Goal: Find contact information: Find contact information

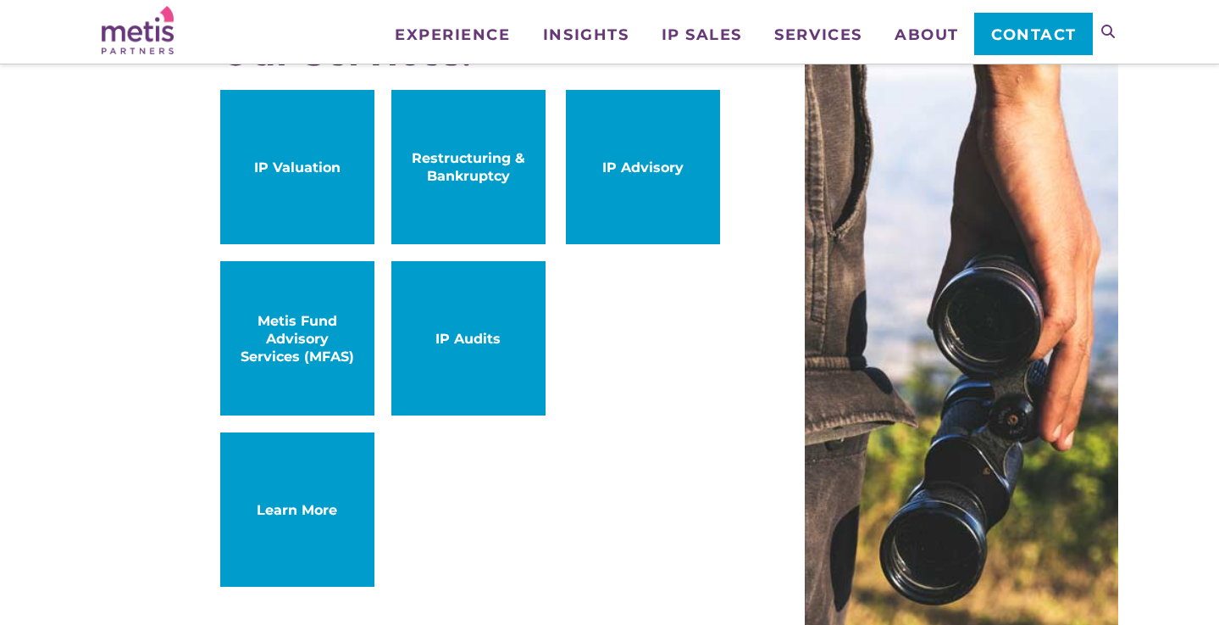
scroll to position [1009, 0]
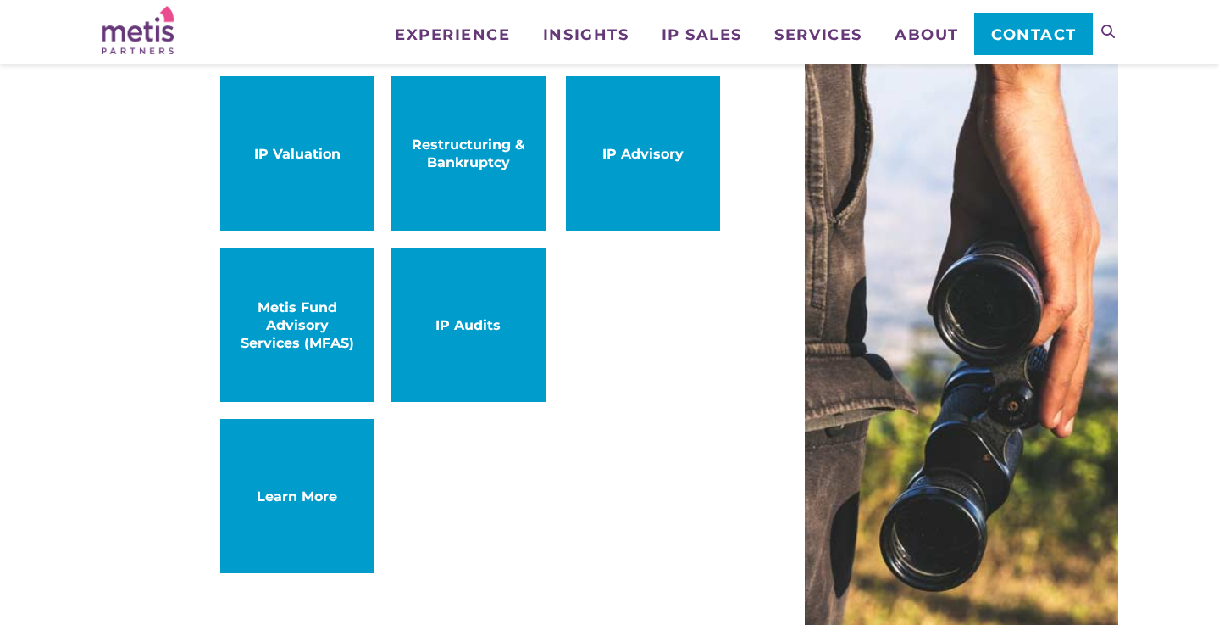
scroll to position [1013, 0]
drag, startPoint x: 123, startPoint y: 208, endPoint x: 161, endPoint y: 184, distance: 44.9
click at [123, 207] on div "Our Services: IP Valuation IP Advisory Restructuring & Bankruptcy Metis Fund Ad…" at bounding box center [610, 303] width 1017 height 719
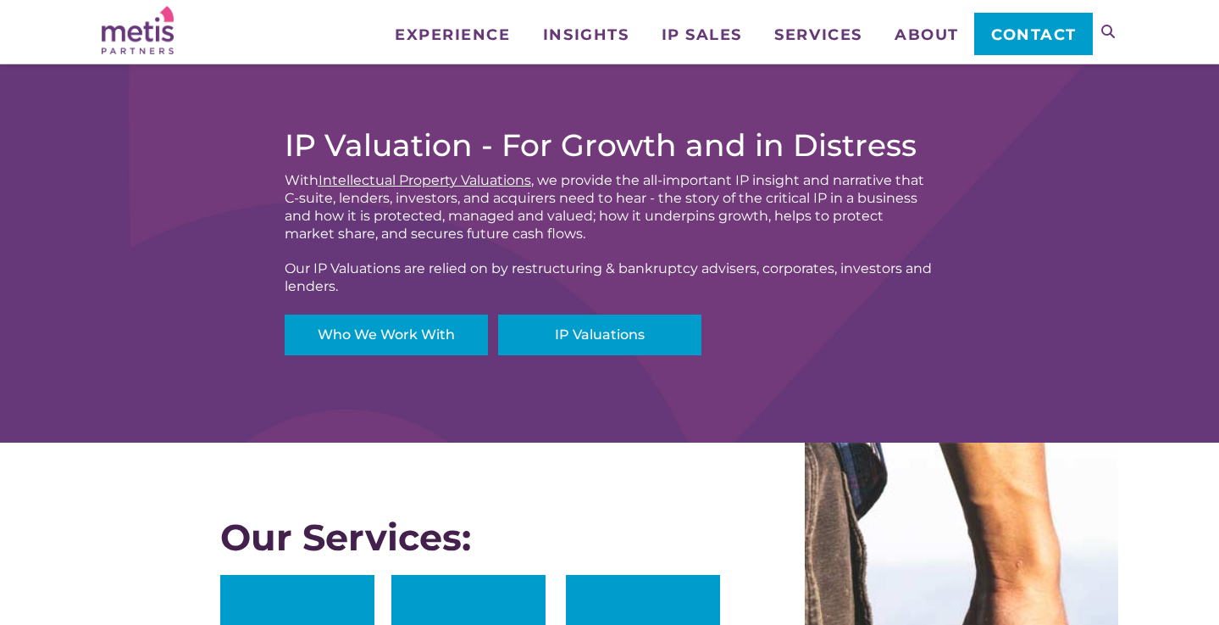
scroll to position [416, 0]
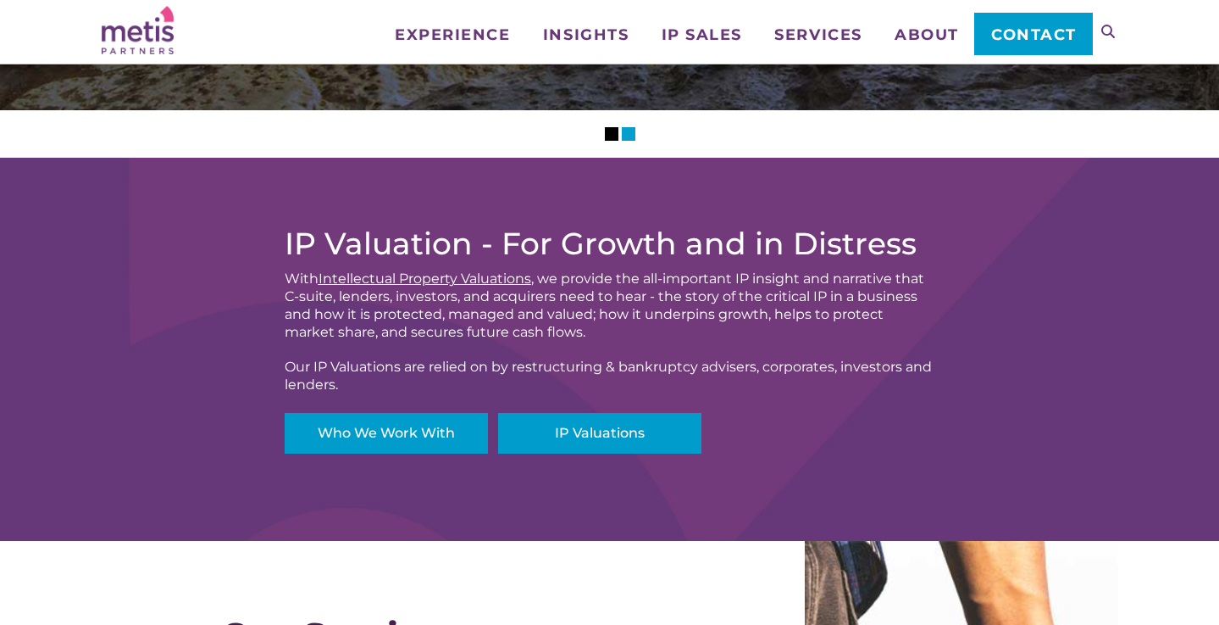
click at [1010, 30] on span "Contact" at bounding box center [1034, 34] width 86 height 15
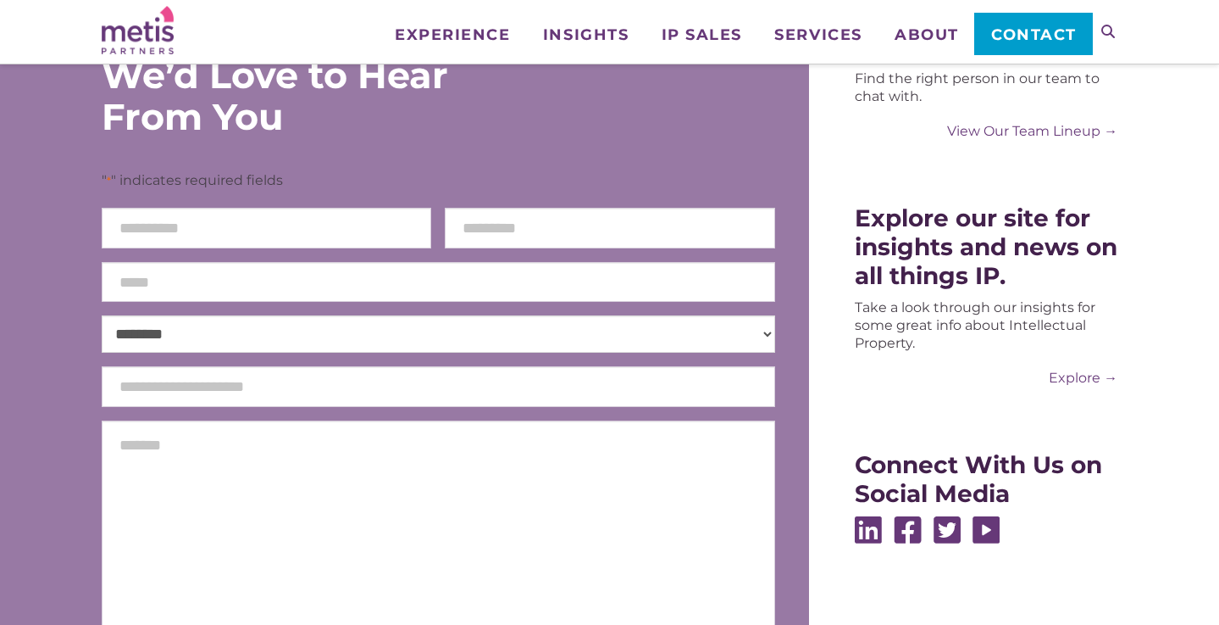
scroll to position [314, 0]
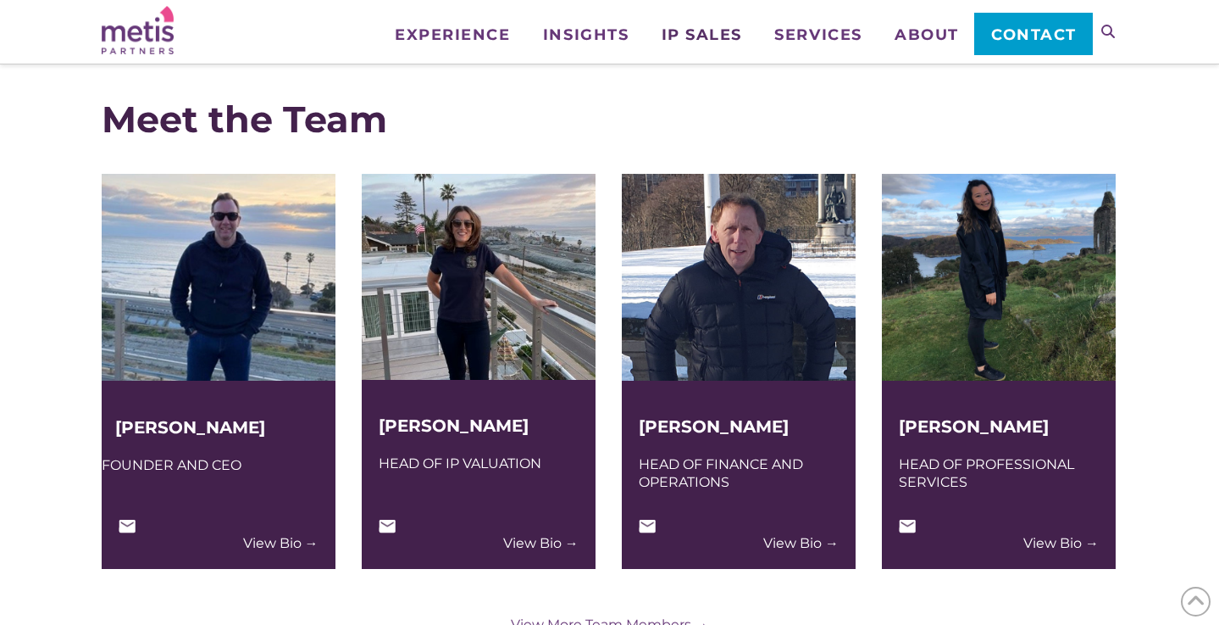
scroll to position [4030, 0]
click at [1077, 546] on link "View Bio →" at bounding box center [1061, 543] width 75 height 18
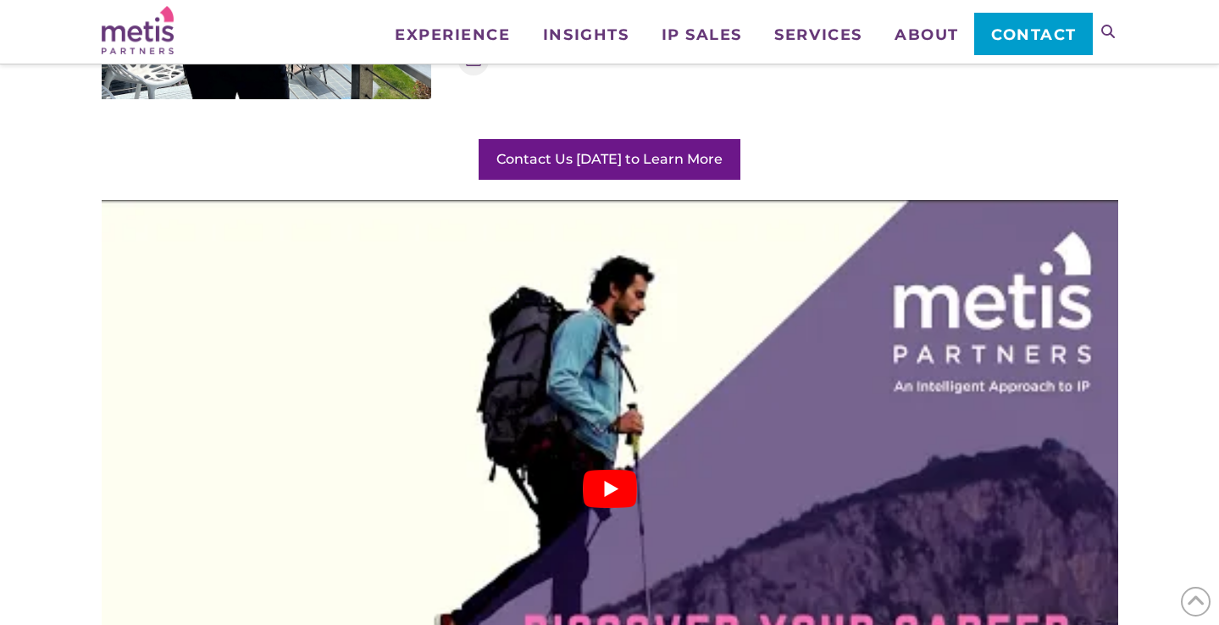
scroll to position [2332, 0]
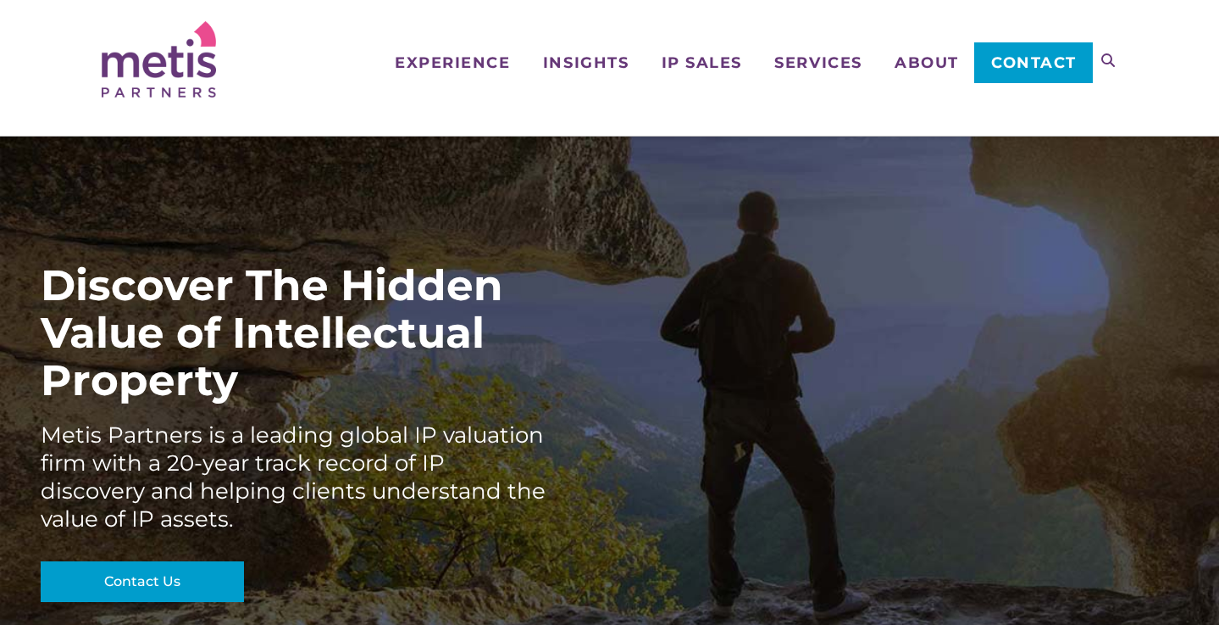
click at [1041, 59] on span "Contact" at bounding box center [1034, 62] width 86 height 15
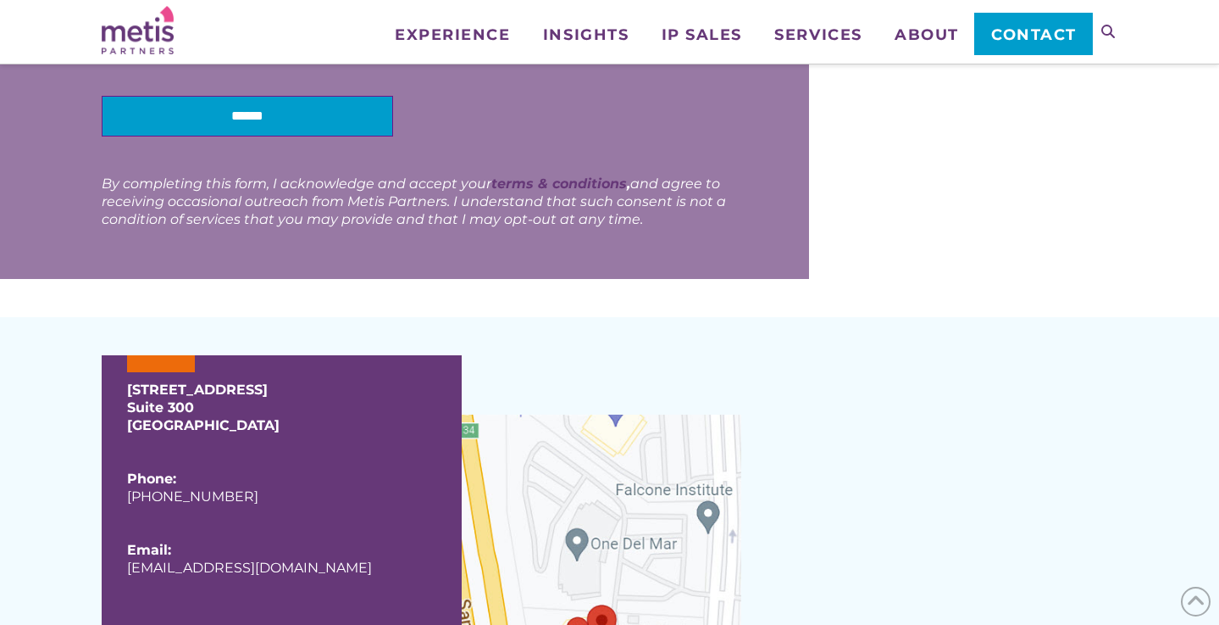
scroll to position [983, 0]
drag, startPoint x: 270, startPoint y: 495, endPoint x: 135, endPoint y: 505, distance: 136.0
click at [135, 505] on p "Phone: [PHONE_NUMBER]" at bounding box center [281, 495] width 309 height 53
copy link "[PHONE_NUMBER]"
